Goal: Task Accomplishment & Management: Use online tool/utility

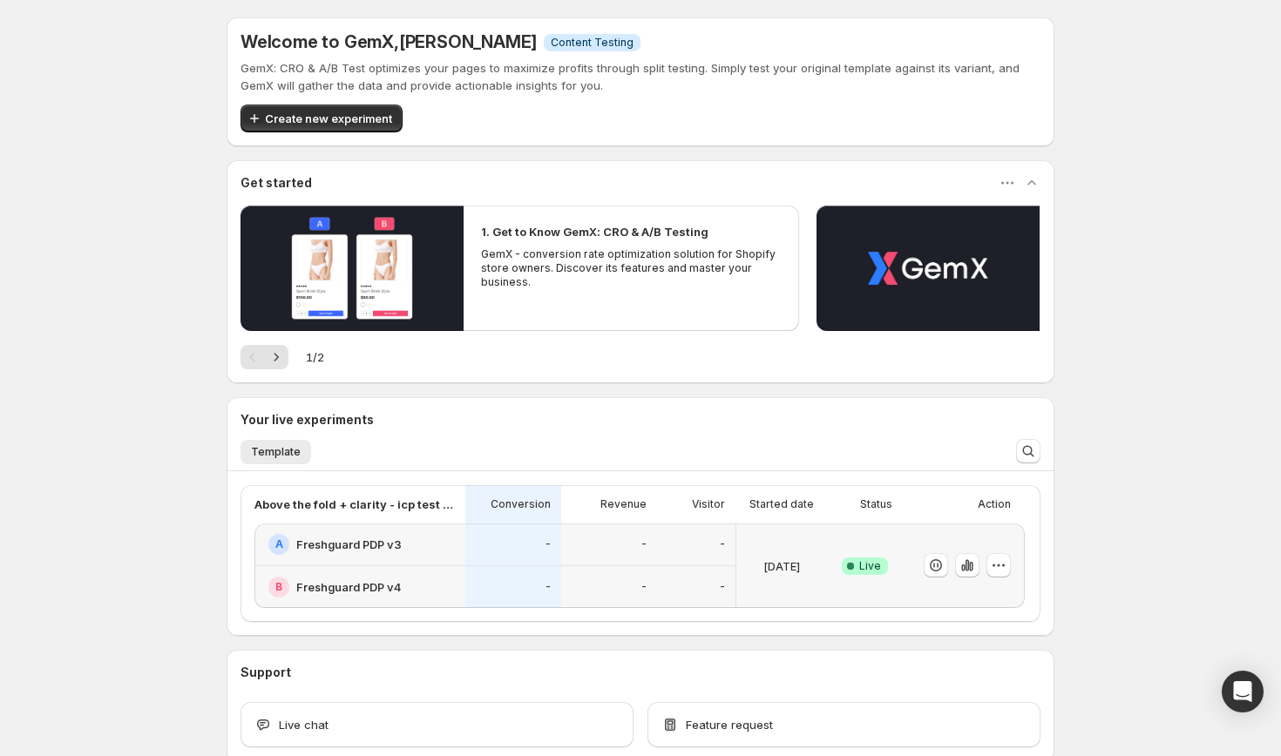
scroll to position [99, 0]
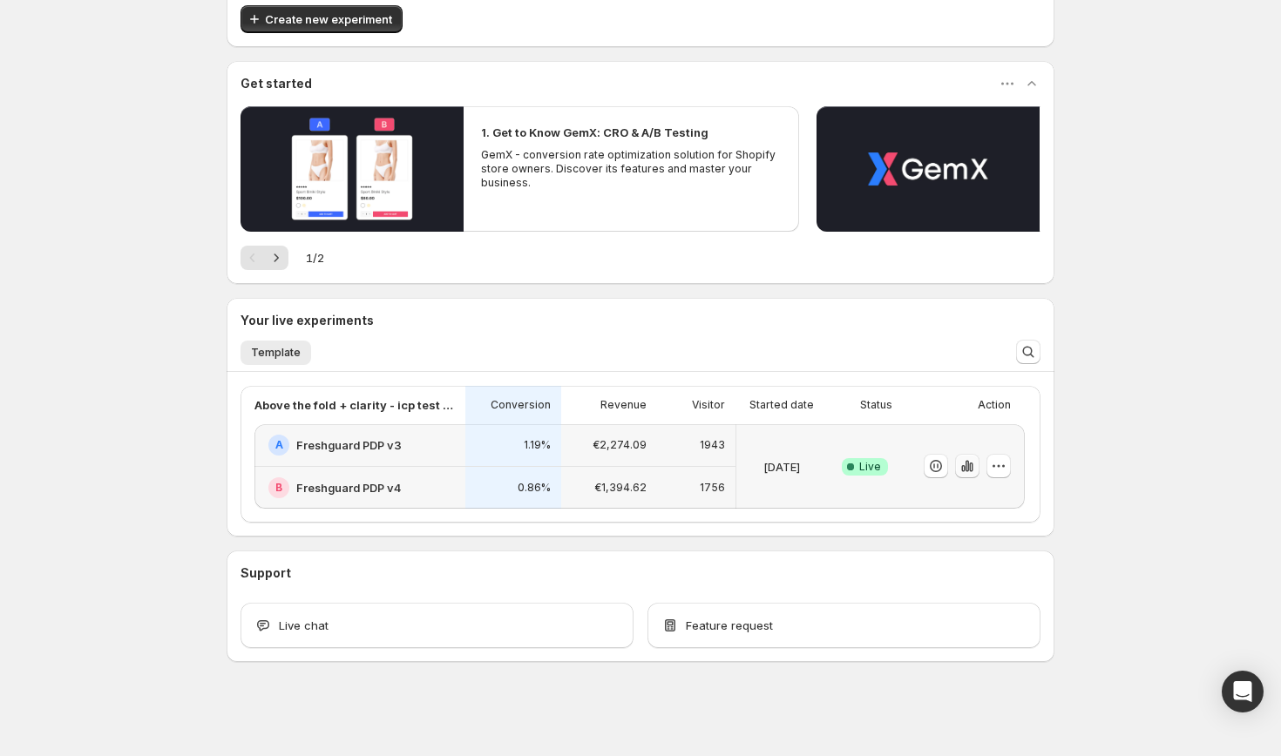
click at [966, 467] on icon "button" at bounding box center [966, 466] width 3 height 11
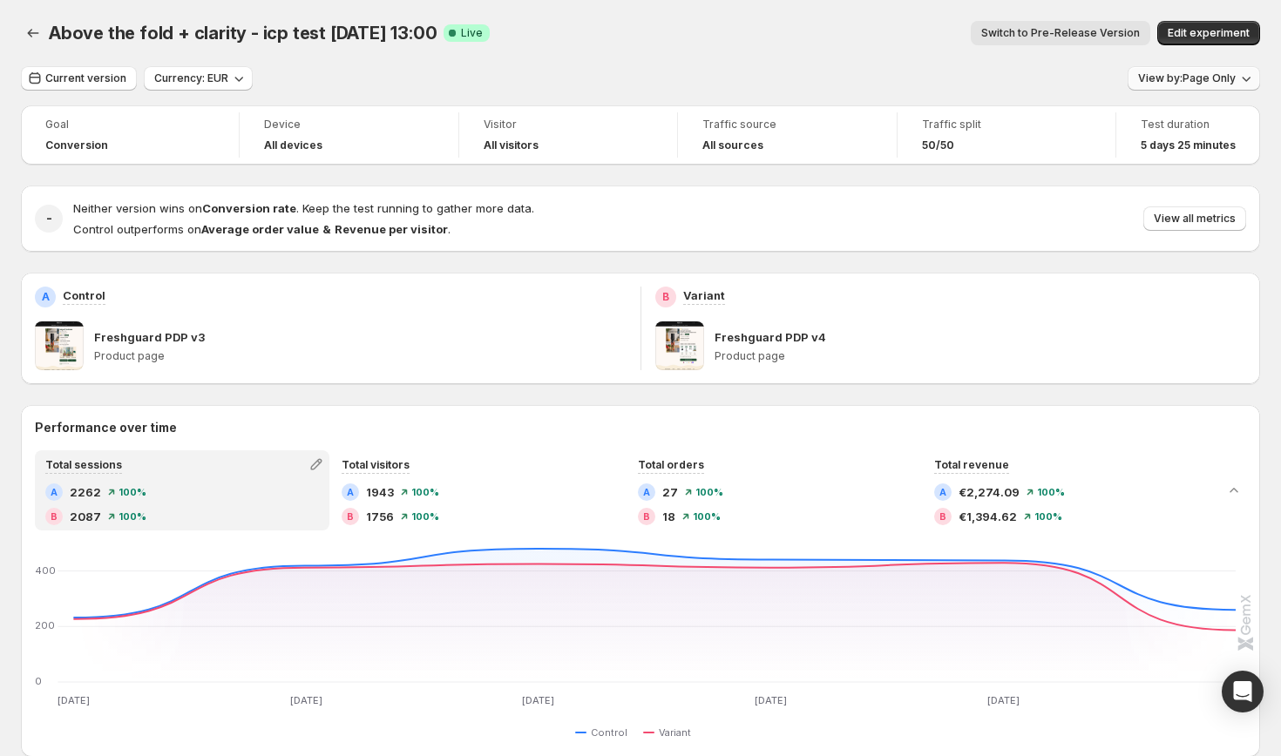
click at [1181, 82] on span "View by: Page Only" at bounding box center [1187, 78] width 98 height 14
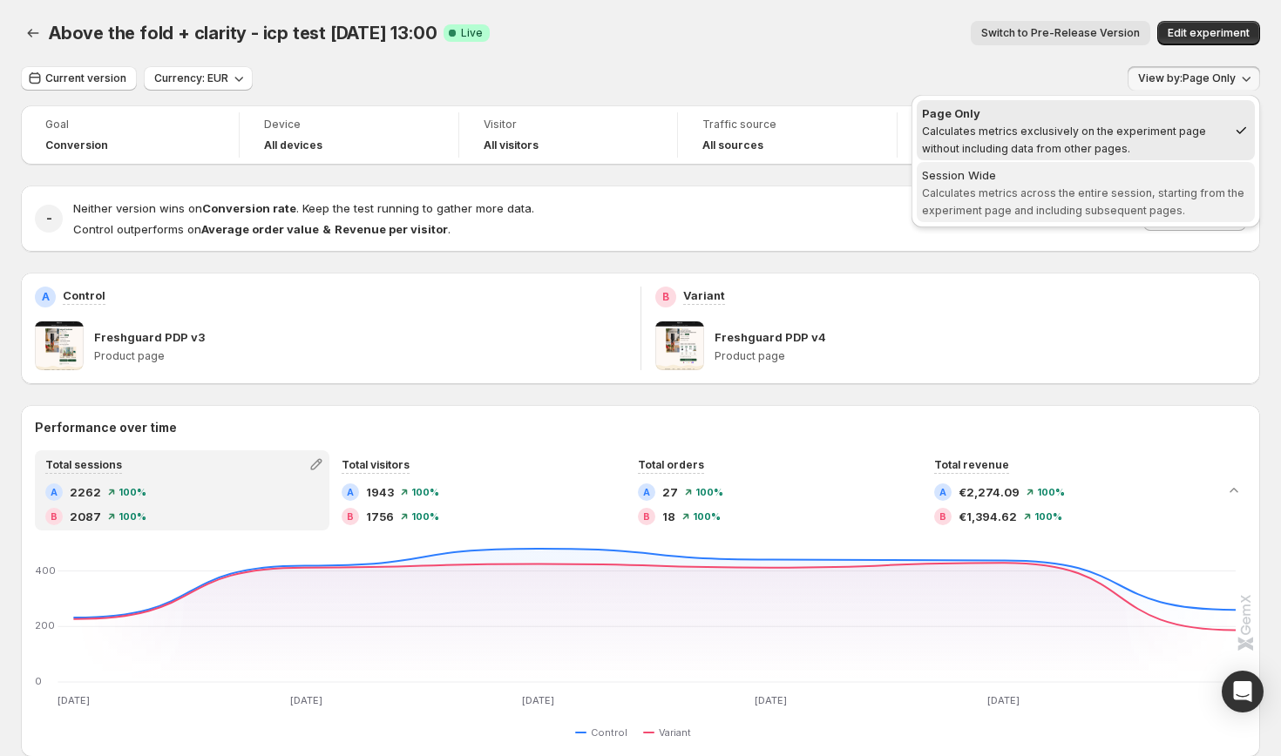
click at [1105, 179] on div "Session Wide" at bounding box center [1086, 174] width 328 height 17
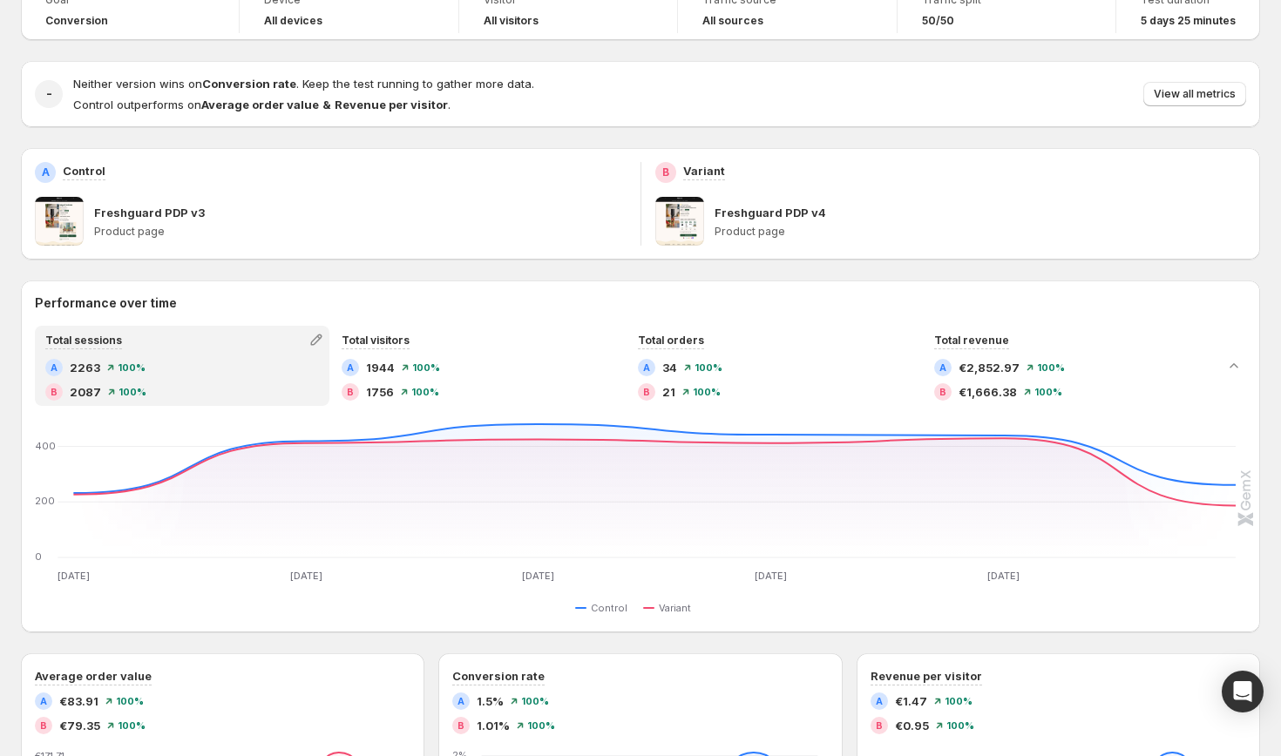
scroll to position [128, 0]
